Goal: Information Seeking & Learning: Check status

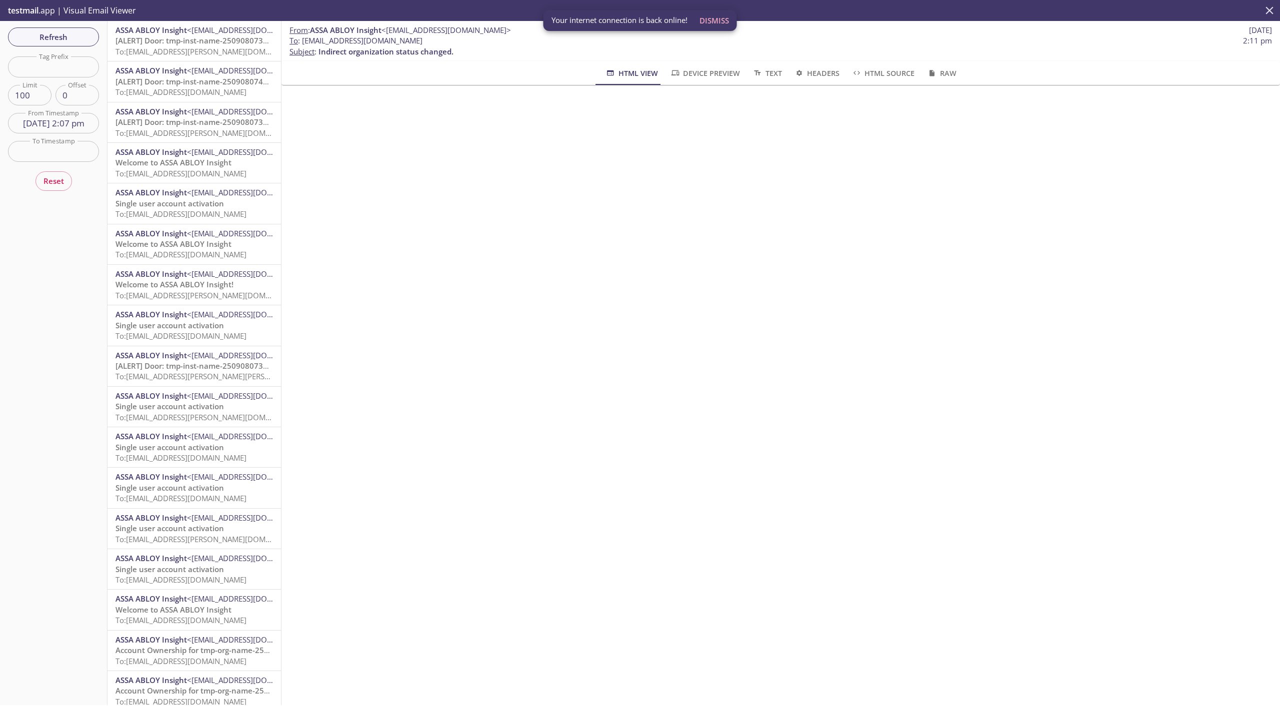
click at [1269, 9] on icon "close" at bounding box center [1269, 9] width 7 height 7
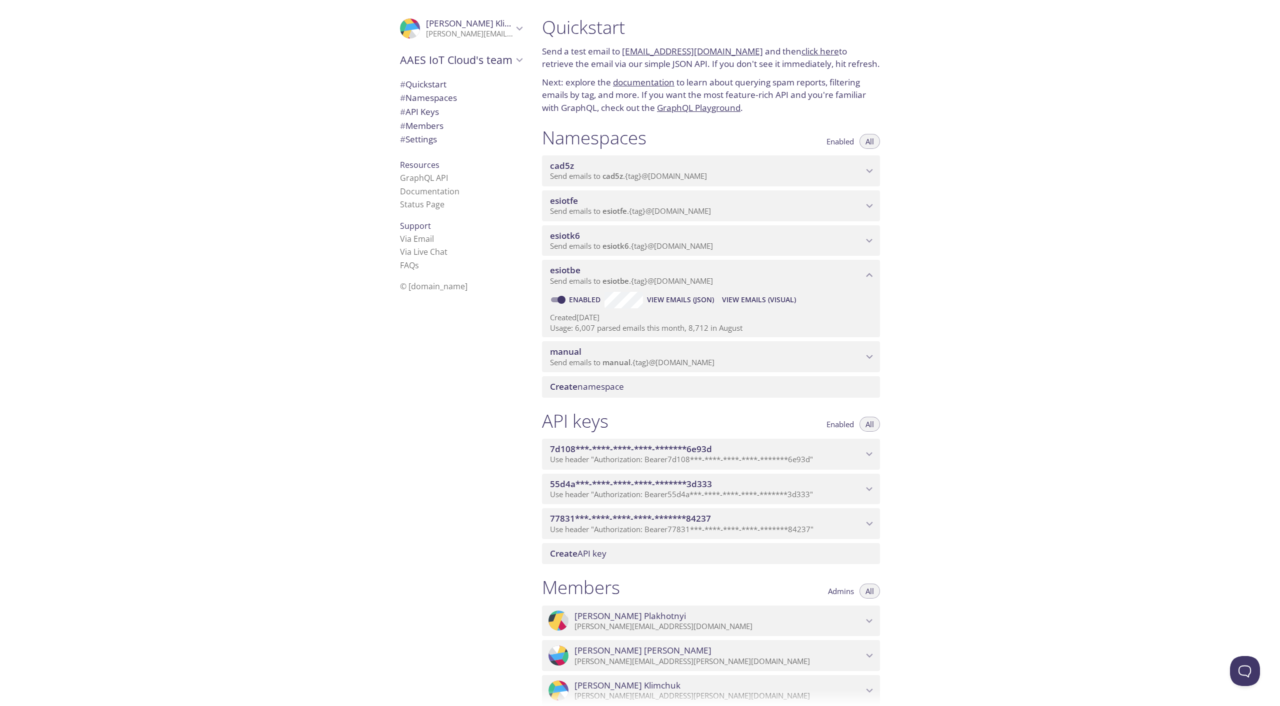
click at [612, 356] on span "manual" at bounding box center [706, 351] width 313 height 11
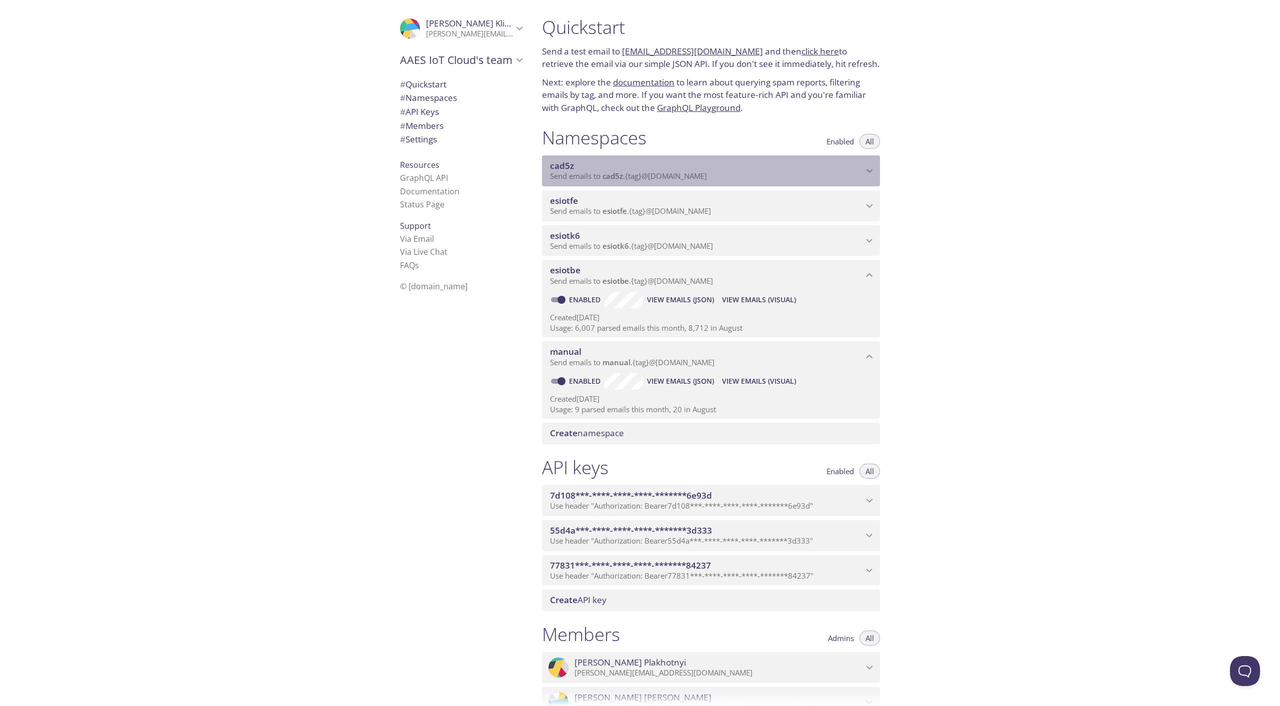
click at [592, 168] on span "cad5z" at bounding box center [706, 165] width 313 height 11
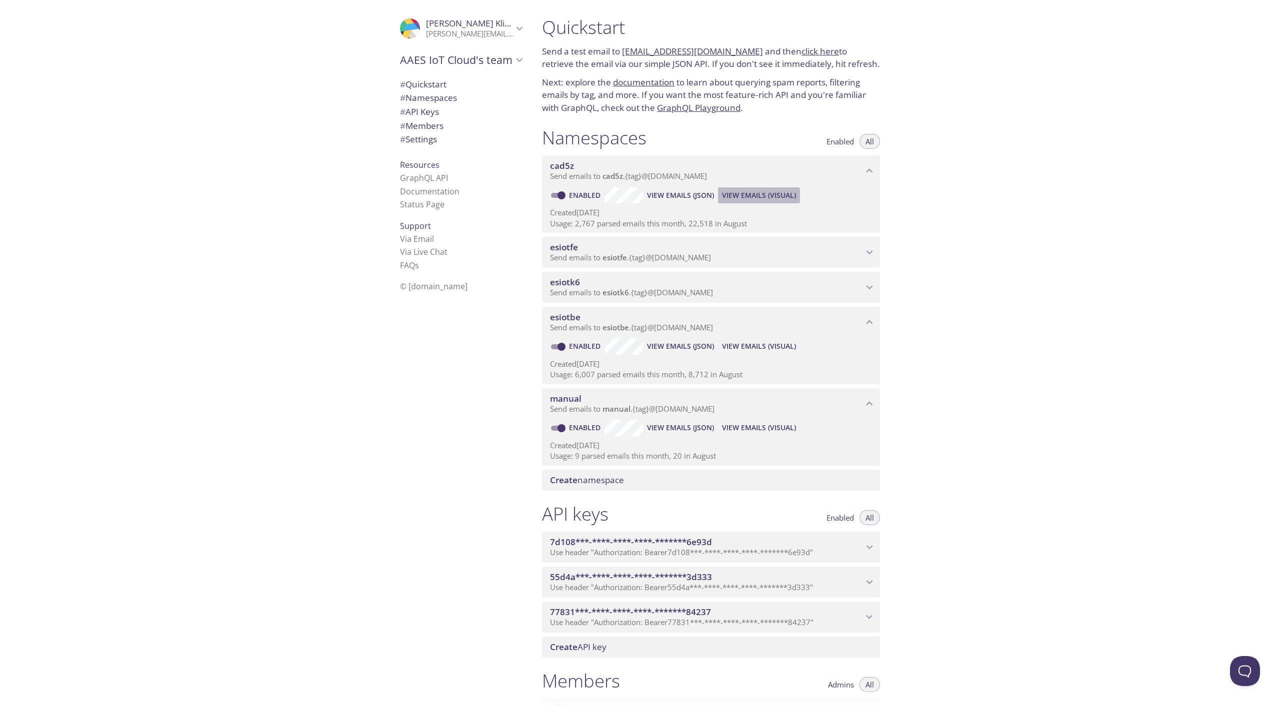
click at [744, 198] on span "View Emails (Visual)" at bounding box center [759, 195] width 74 height 12
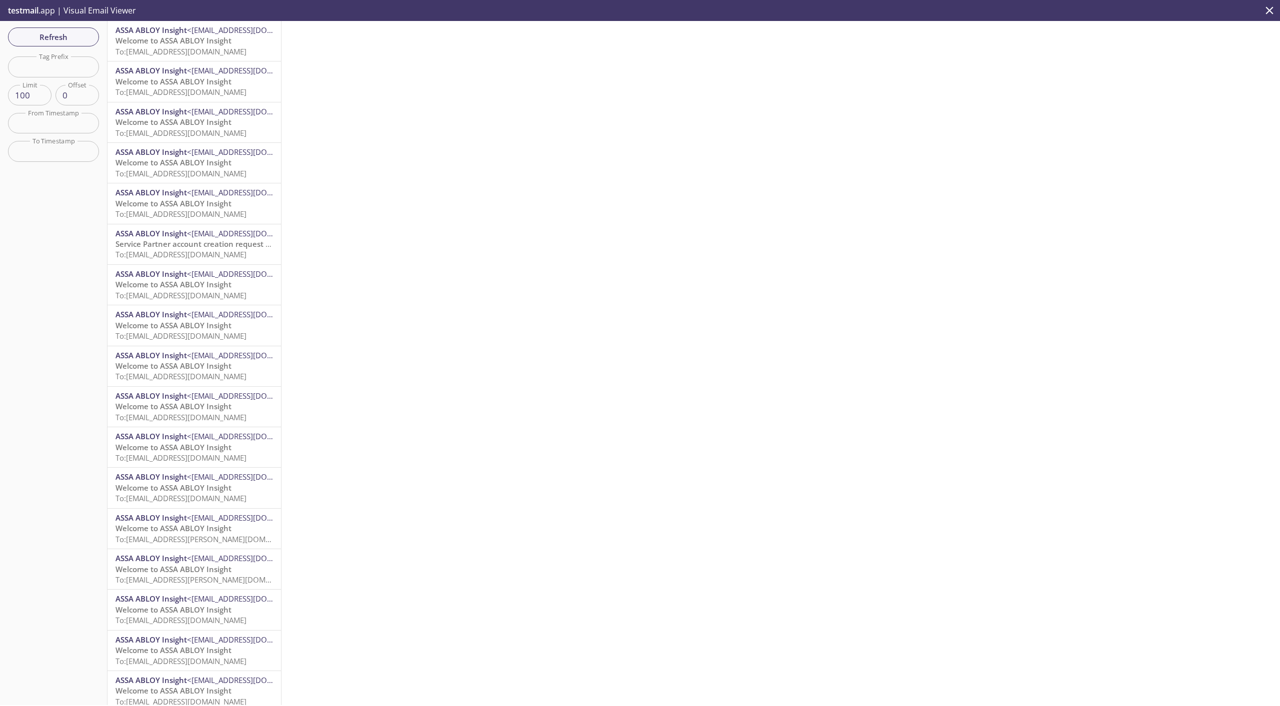
click at [165, 53] on span "To: [EMAIL_ADDRESS][DOMAIN_NAME]" at bounding box center [180, 51] width 131 height 10
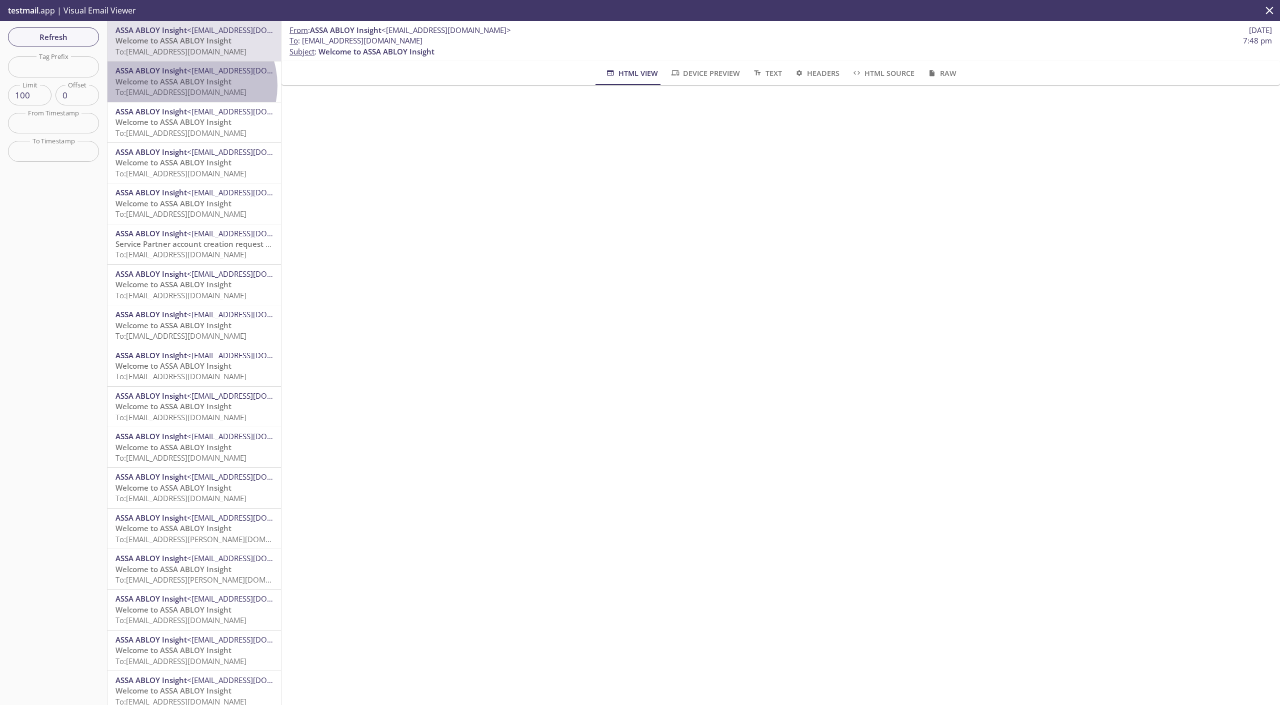
click at [190, 85] on span "Welcome to ASSA ABLOY Insight" at bounding box center [173, 81] width 116 height 10
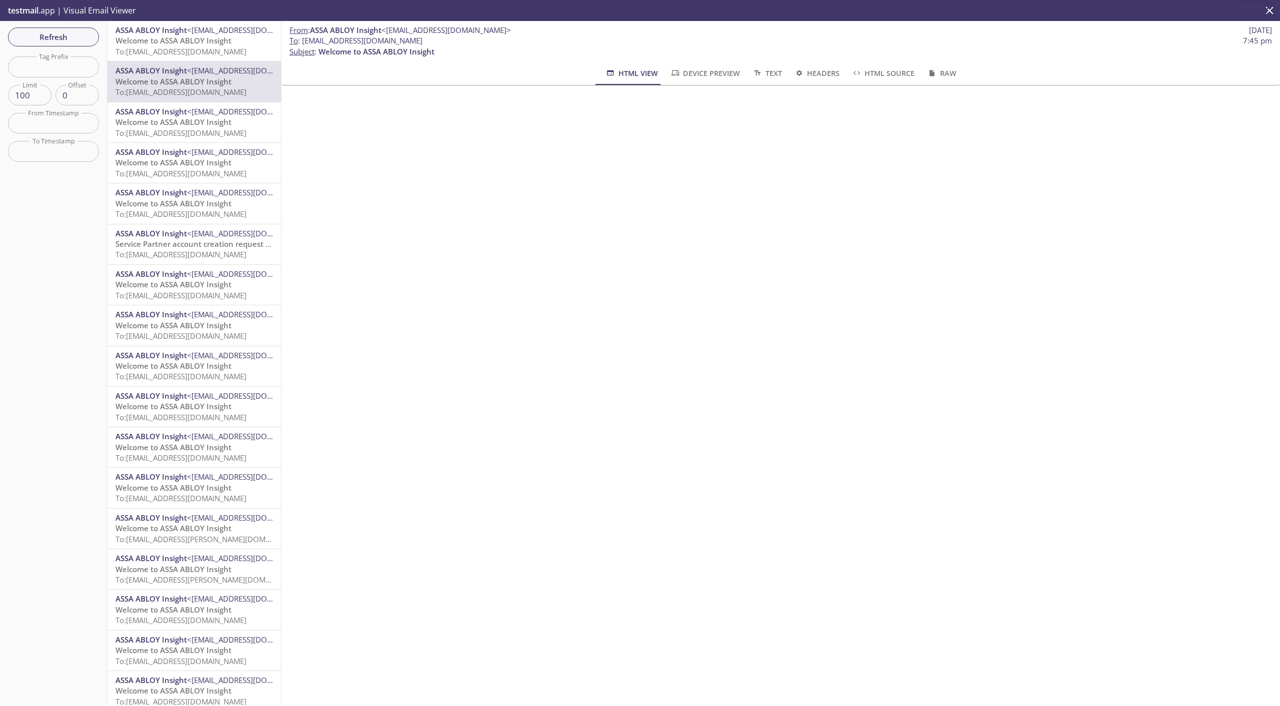
click at [189, 137] on span "To: [EMAIL_ADDRESS][DOMAIN_NAME]" at bounding box center [180, 133] width 131 height 10
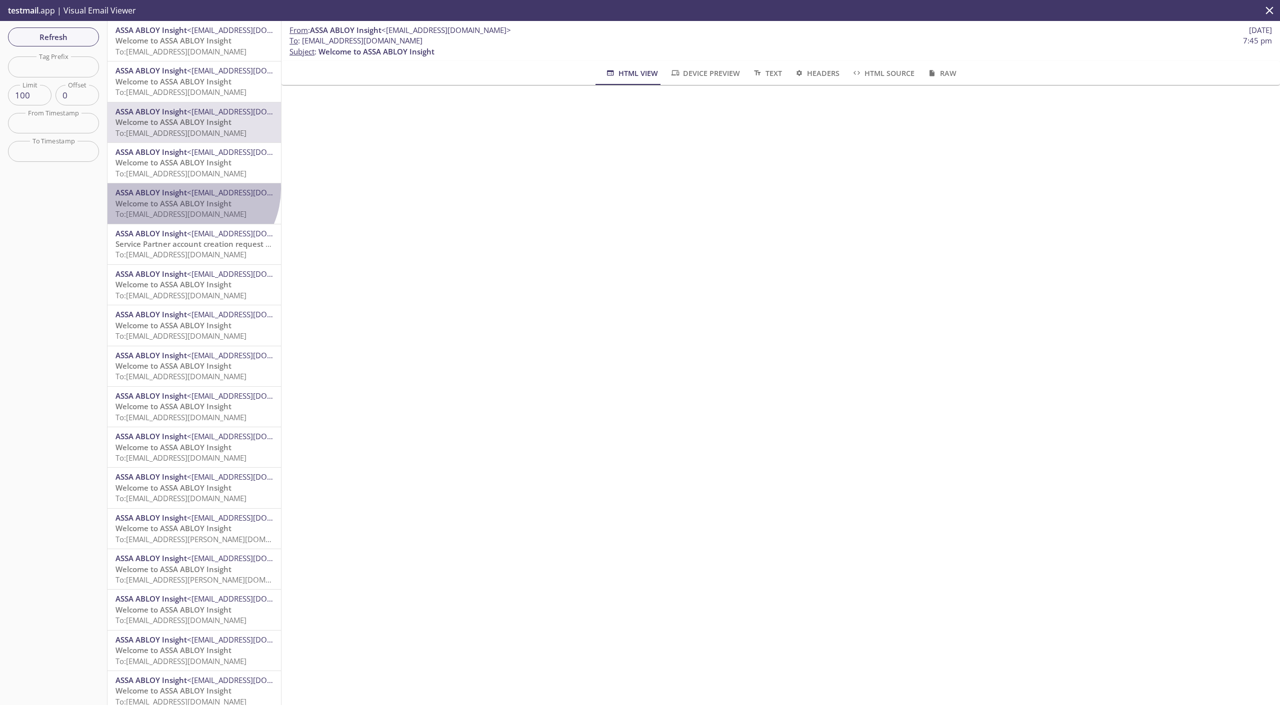
click at [190, 188] on span "<[EMAIL_ADDRESS][DOMAIN_NAME]>" at bounding box center [251, 192] width 129 height 10
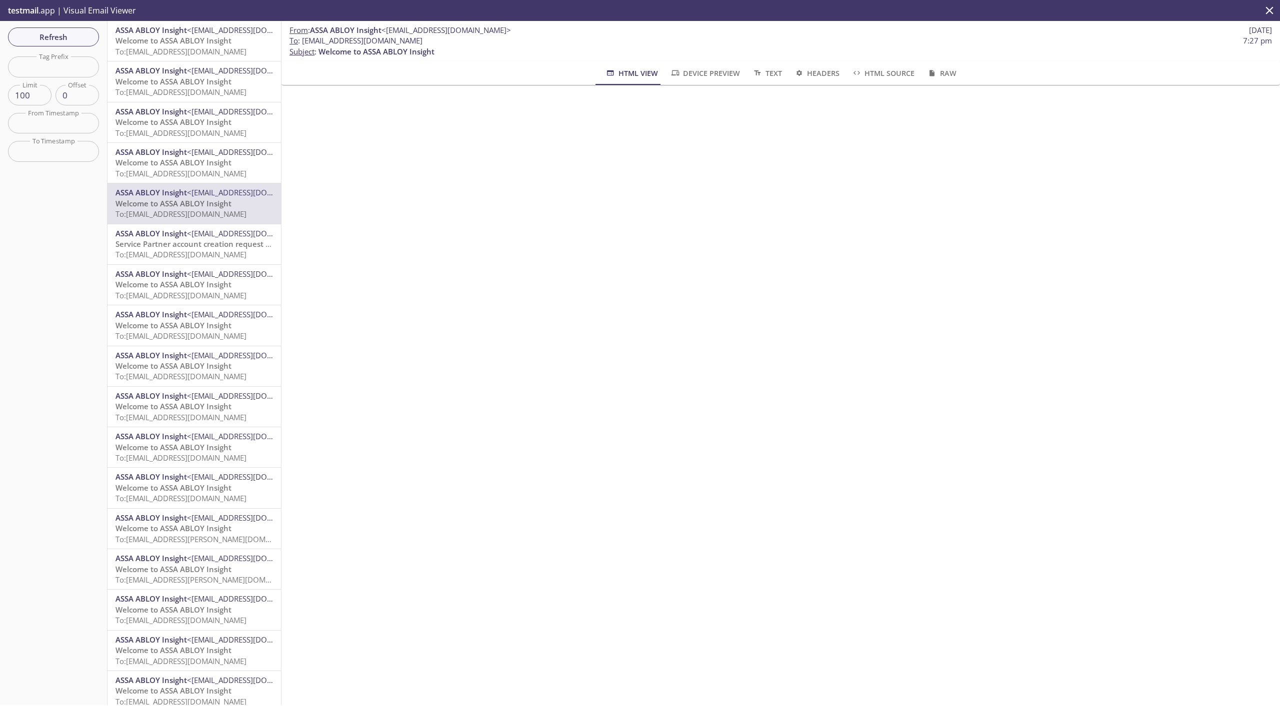
click at [184, 246] on span "Service Partner account creation request submitted" at bounding box center [208, 244] width 187 height 10
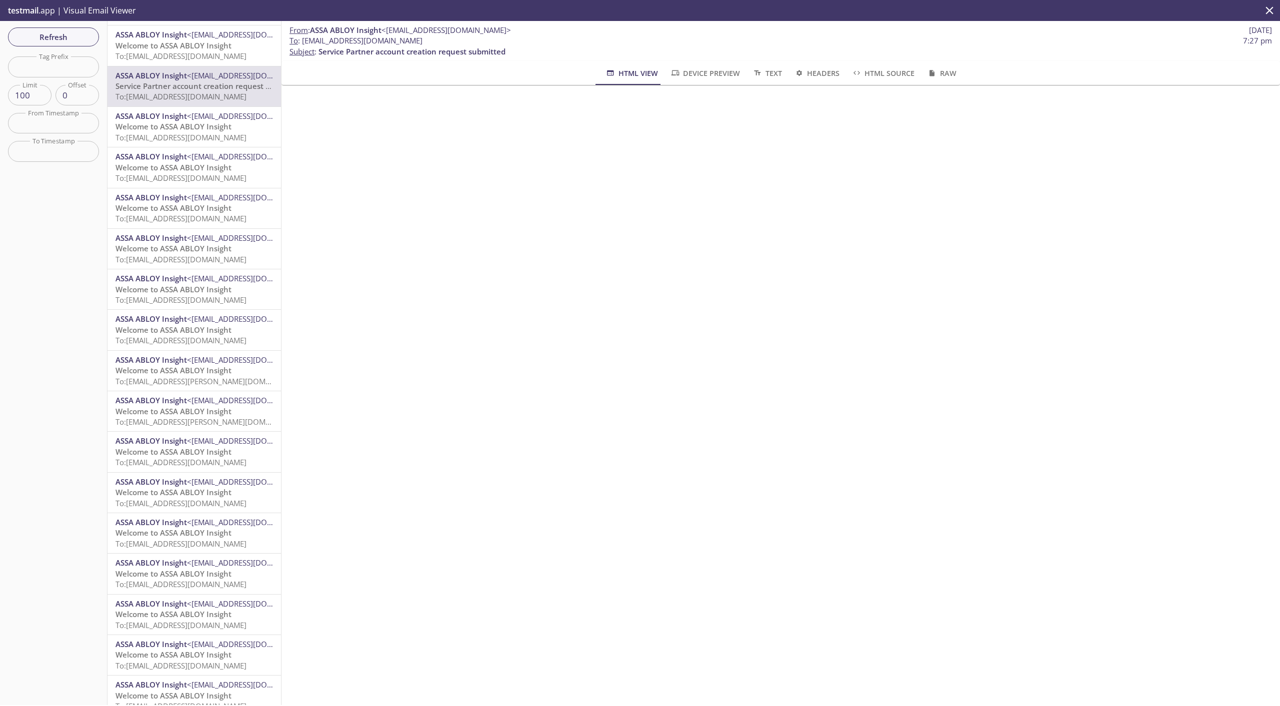
scroll to position [277, 0]
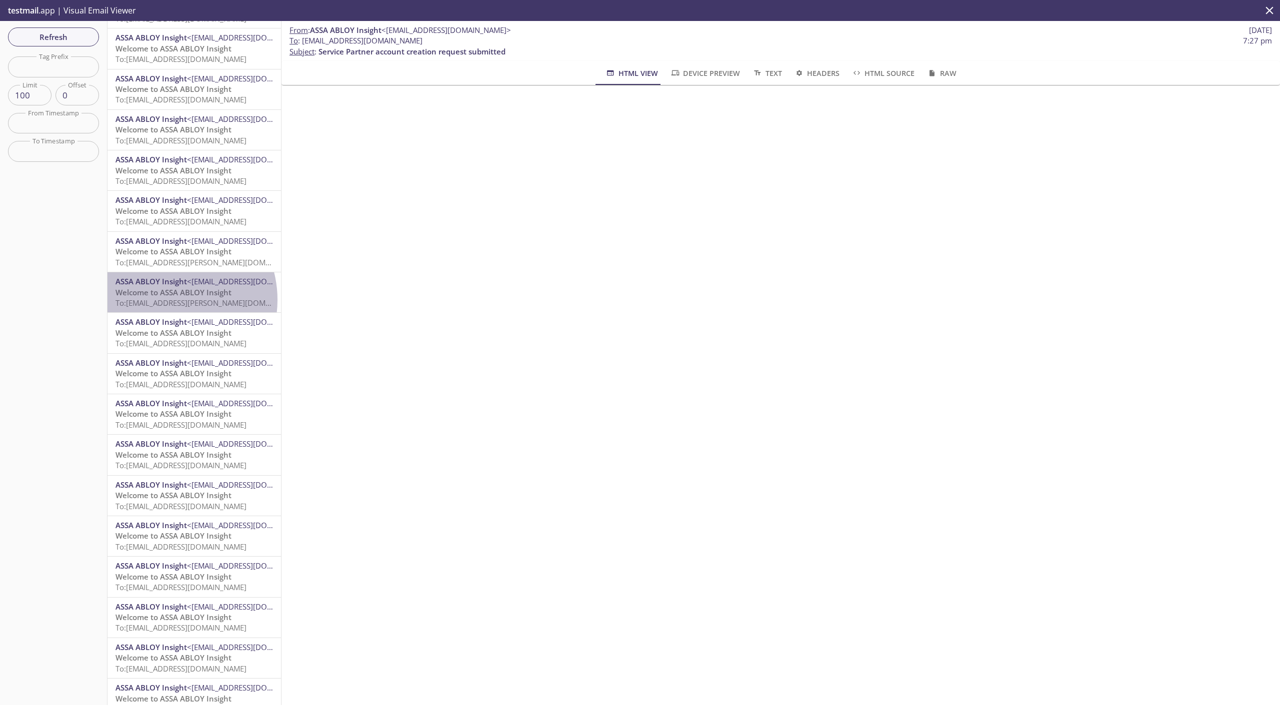
click at [165, 300] on span "To: [EMAIL_ADDRESS][PERSON_NAME][DOMAIN_NAME]" at bounding box center [209, 303] width 188 height 10
click at [177, 348] on span "To: [EMAIL_ADDRESS][DOMAIN_NAME]" at bounding box center [180, 343] width 131 height 10
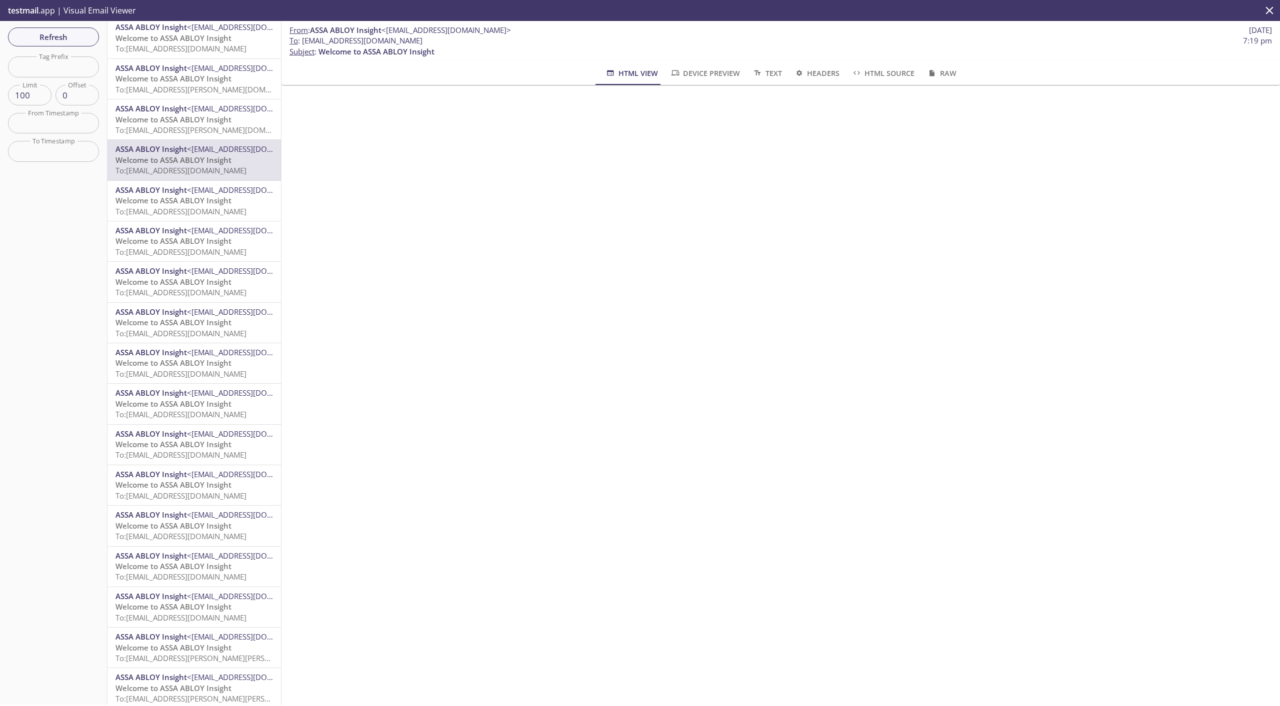
scroll to position [569, 0]
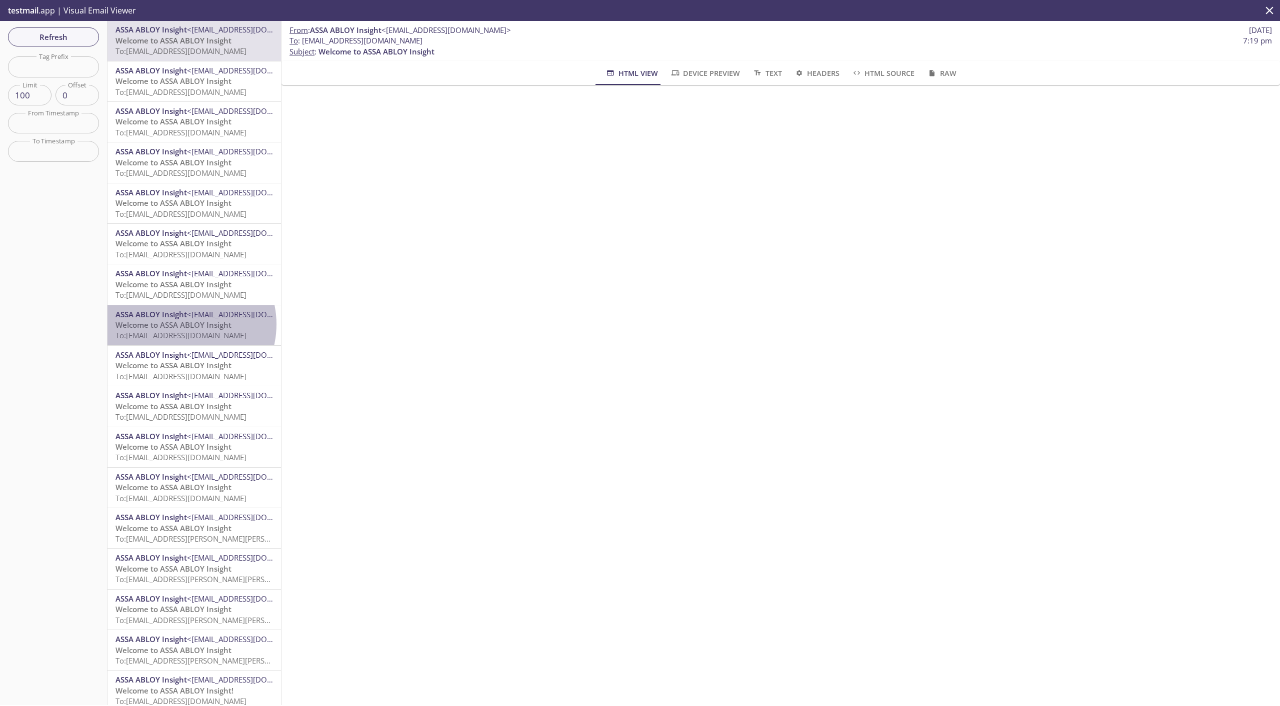
click at [182, 324] on span "Welcome to ASSA ABLOY Insight" at bounding box center [173, 325] width 116 height 10
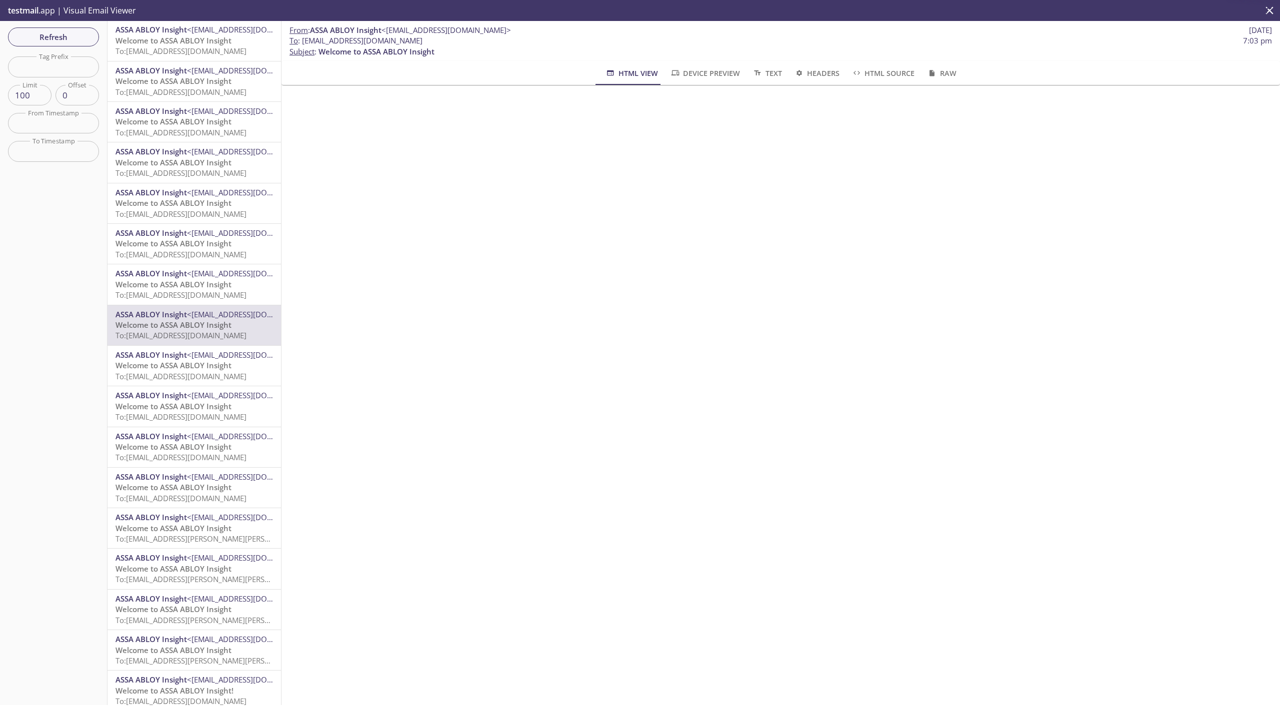
click at [186, 342] on div "ASSA ABLOY Insight <[EMAIL_ADDRESS][DOMAIN_NAME]> Welcome to ASSA ABLOY Insight…" at bounding box center [193, 325] width 173 height 40
